Goal: Find specific page/section: Find specific page/section

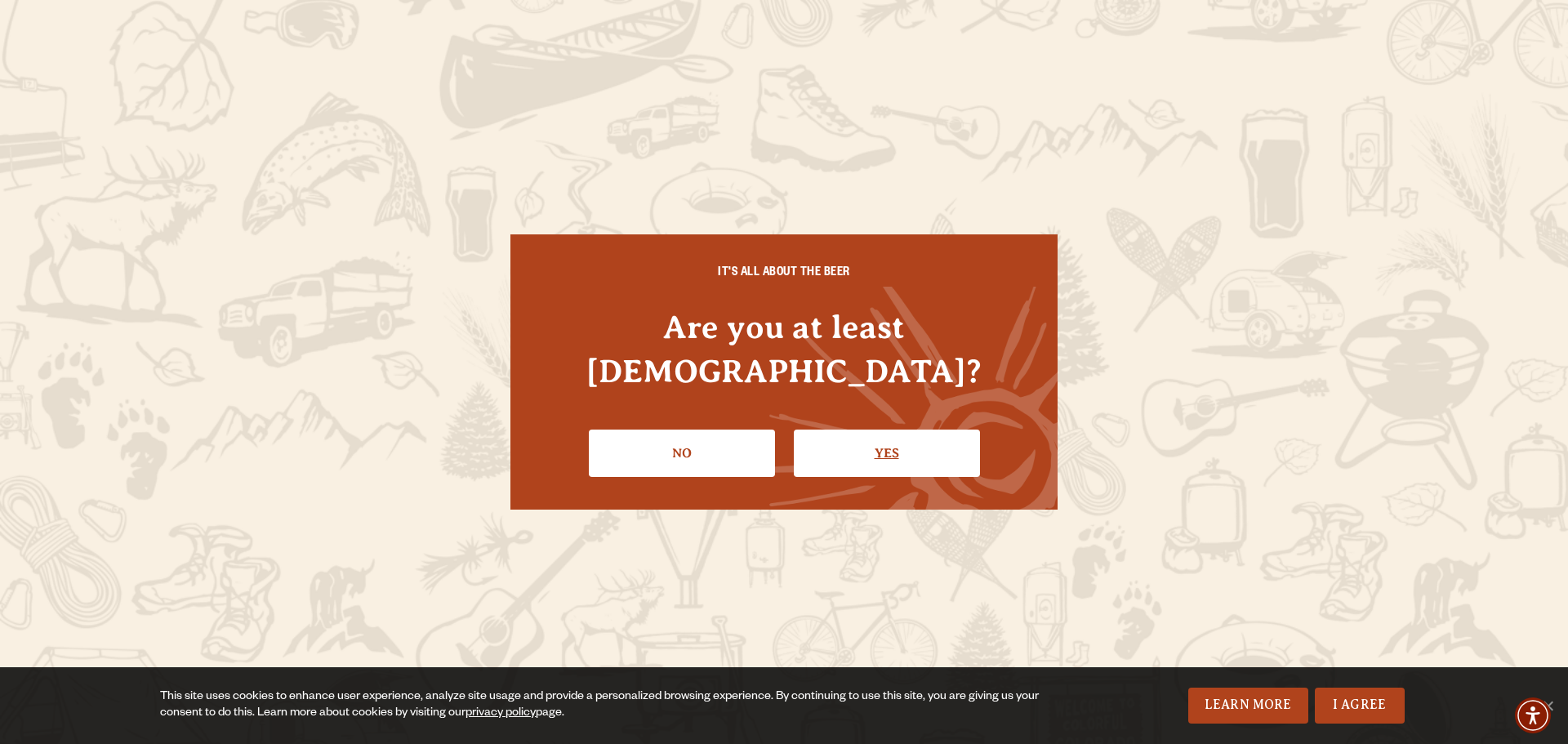
click at [872, 442] on link "Yes" at bounding box center [887, 453] width 186 height 47
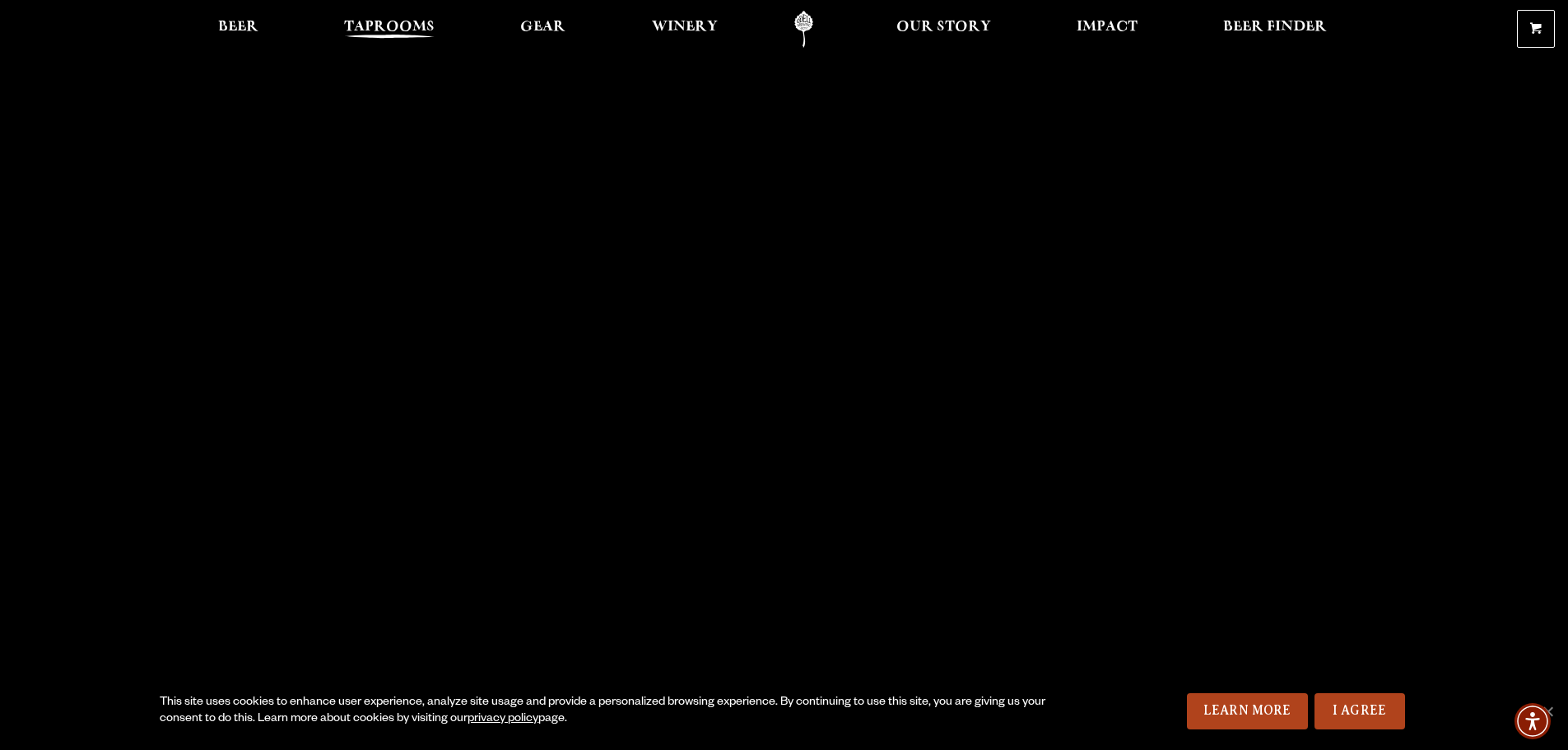
click at [372, 31] on span "Taprooms" at bounding box center [389, 26] width 90 height 13
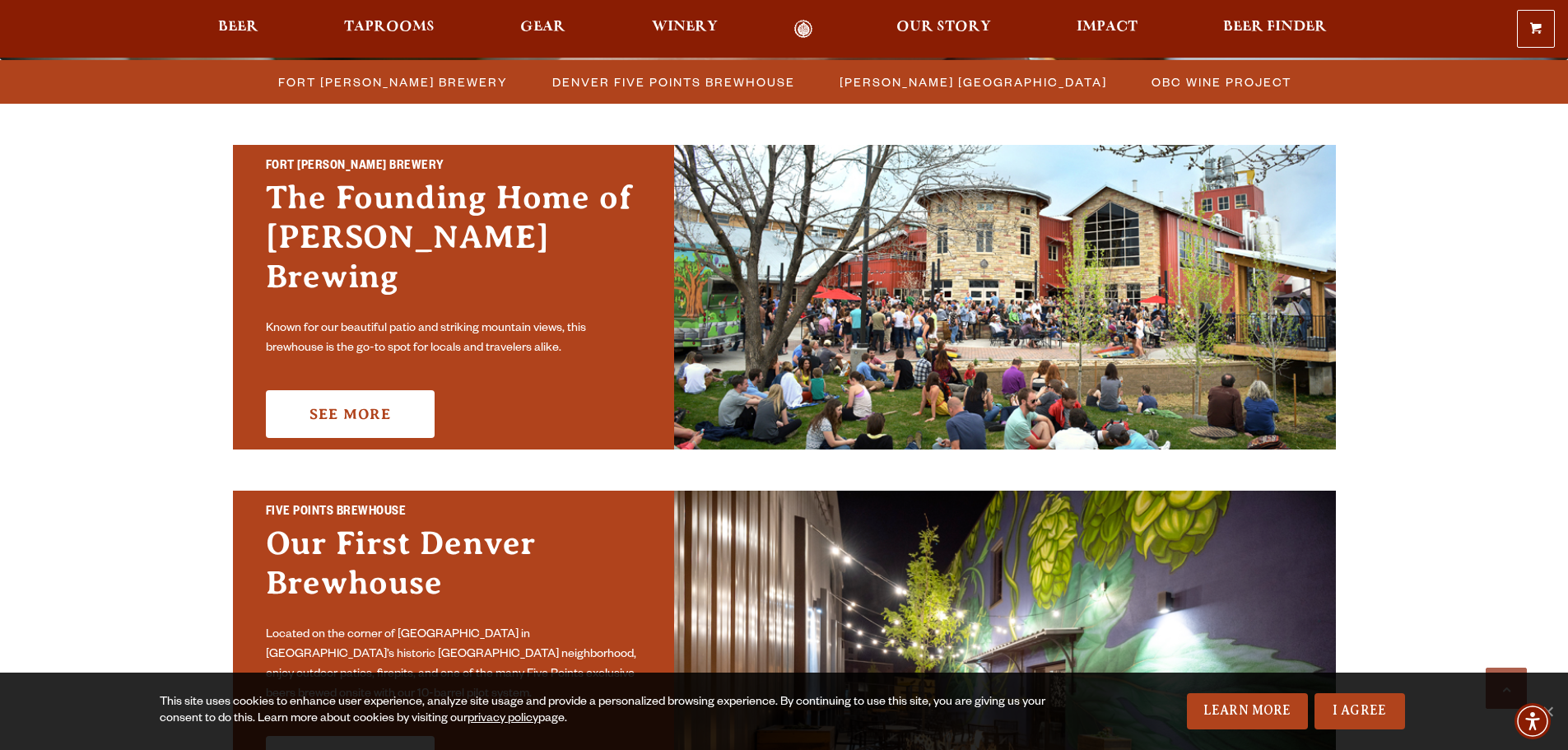
scroll to position [482, 0]
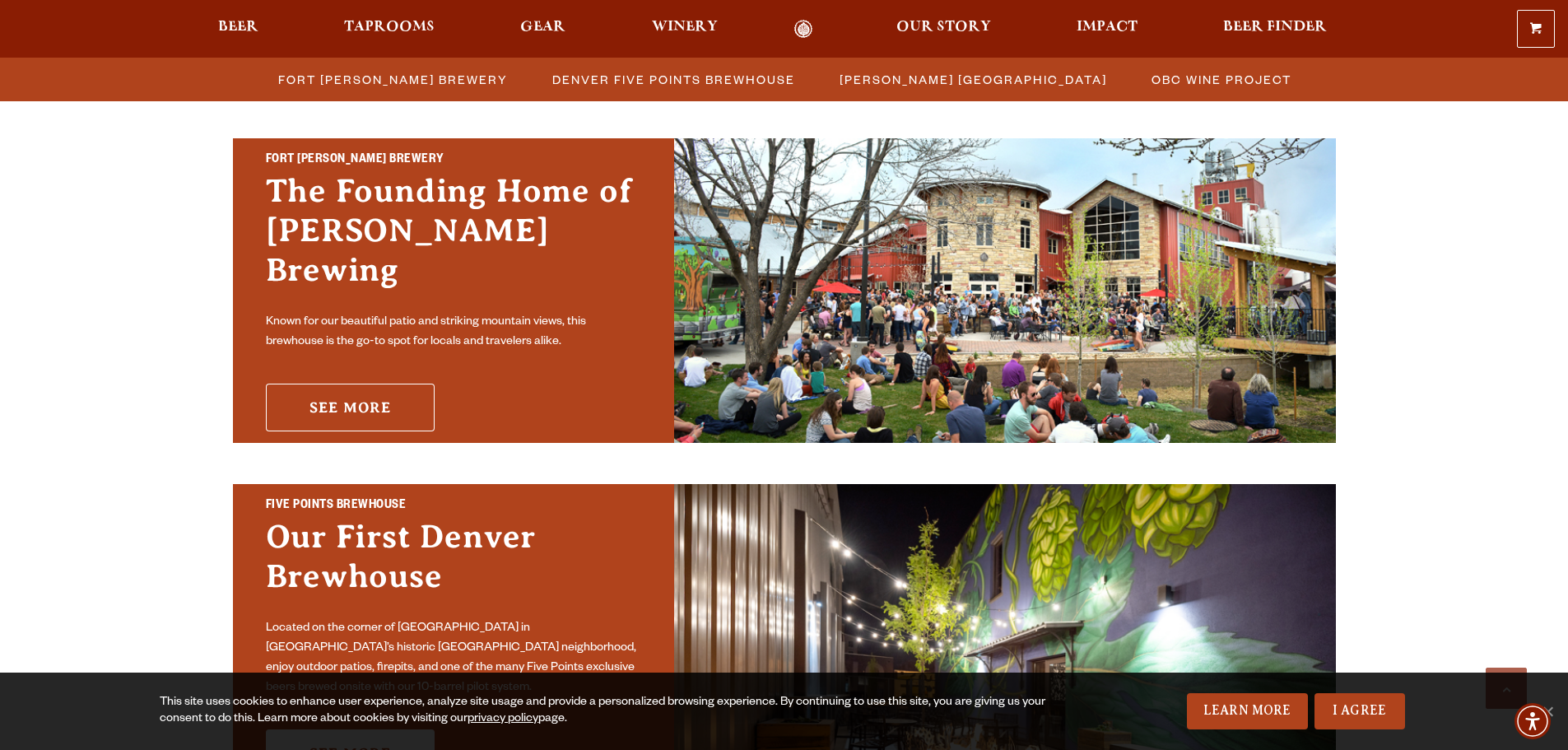
click at [365, 388] on link "See More" at bounding box center [350, 407] width 169 height 48
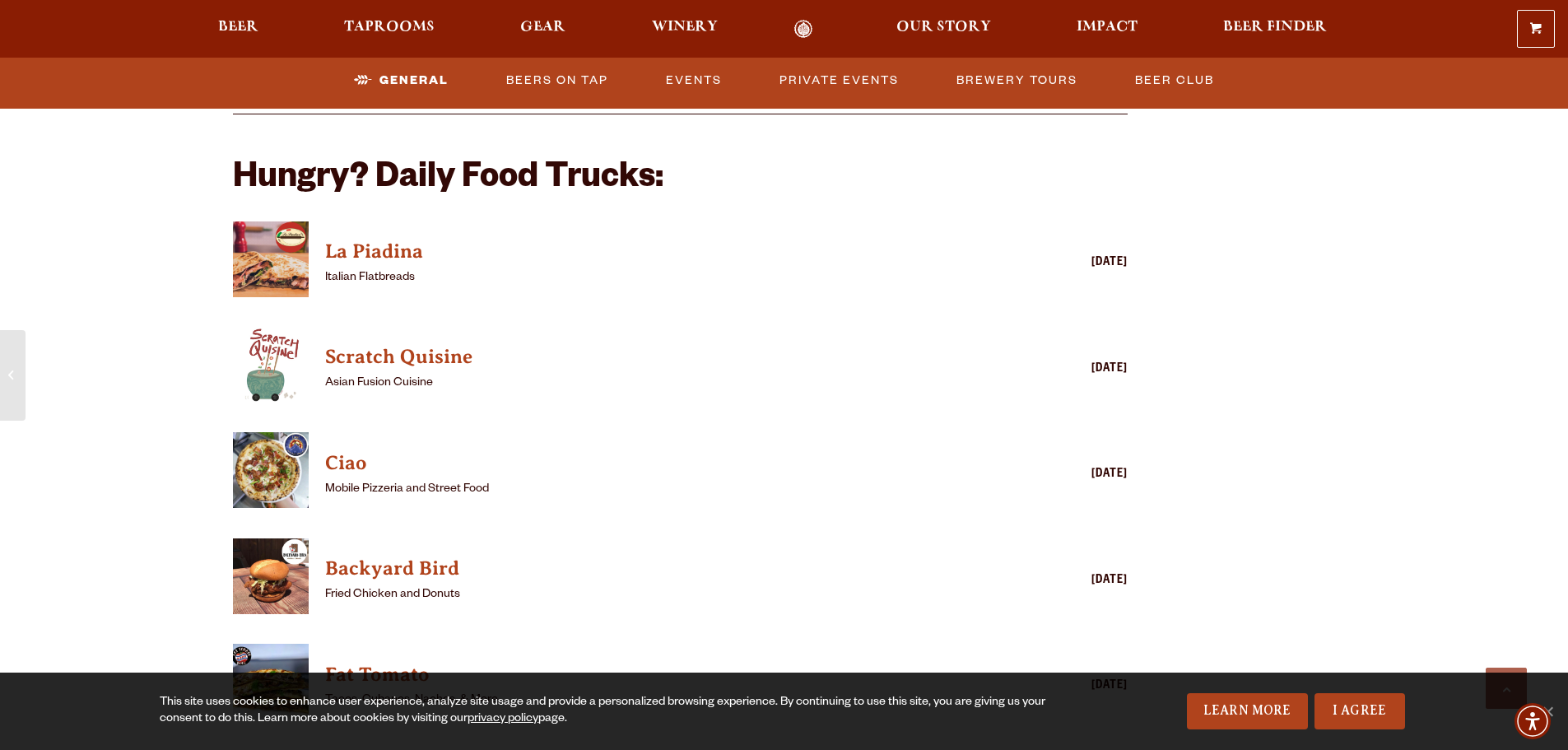
scroll to position [1615, 0]
